Goal: Navigation & Orientation: Find specific page/section

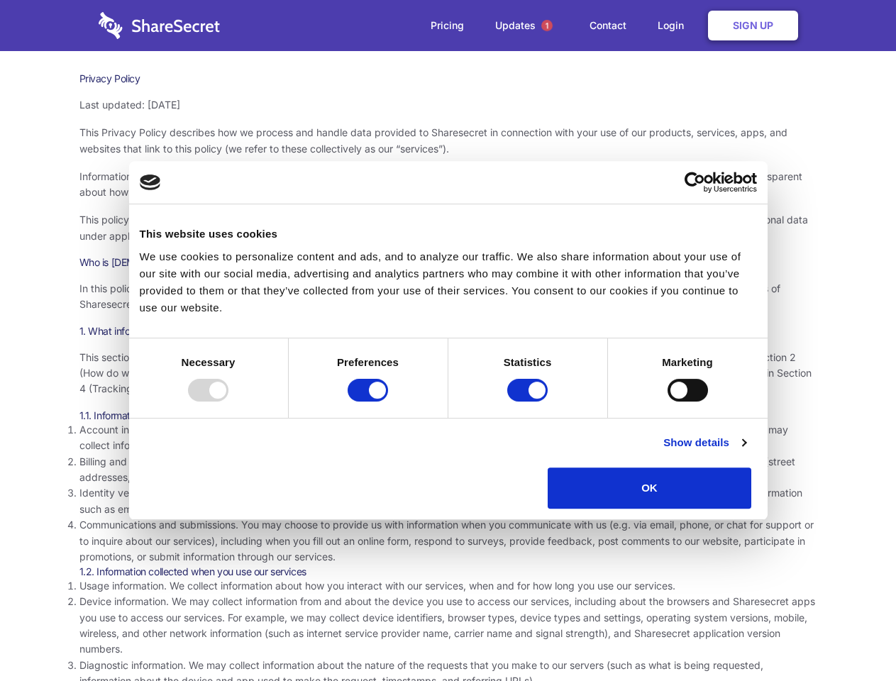
click at [229, 402] on div at bounding box center [208, 390] width 40 height 23
click at [388, 402] on input "Preferences" at bounding box center [368, 390] width 40 height 23
checkbox input "false"
click at [529, 402] on input "Statistics" at bounding box center [527, 390] width 40 height 23
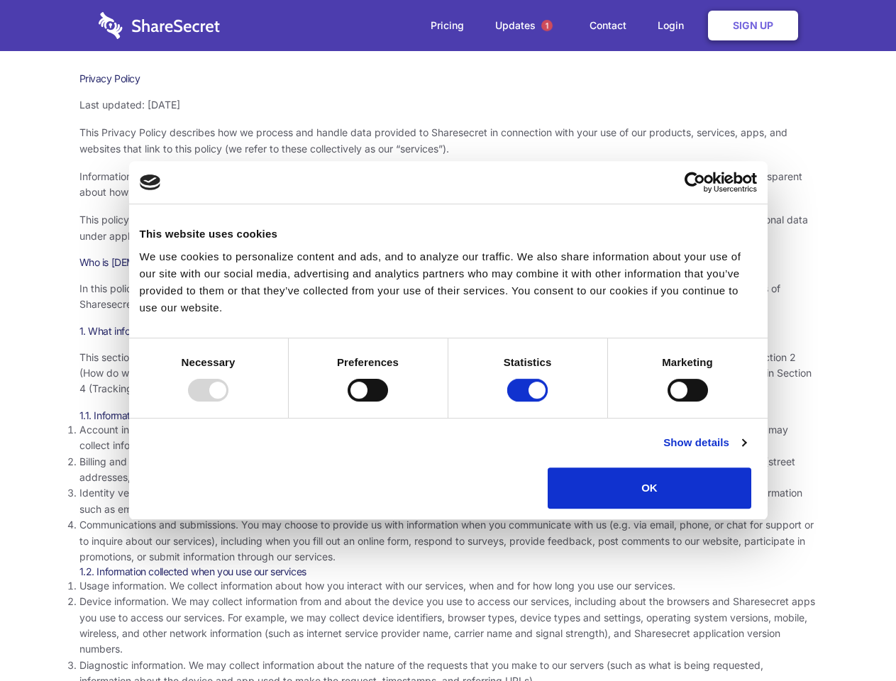
checkbox input "false"
click at [668, 402] on input "Marketing" at bounding box center [688, 390] width 40 height 23
checkbox input "true"
click at [746, 451] on link "Show details" at bounding box center [705, 442] width 82 height 17
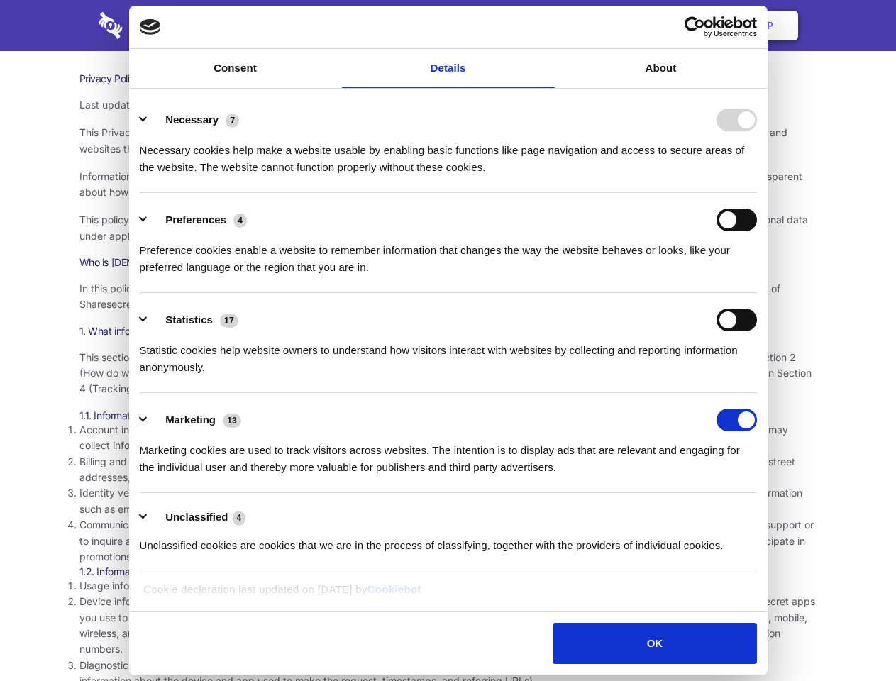
click at [757, 293] on li "Preferences 4 Preference cookies enable a website to remember information that …" at bounding box center [448, 243] width 617 height 100
click at [546, 26] on span "1" at bounding box center [546, 25] width 11 height 11
